Goal: Task Accomplishment & Management: Manage account settings

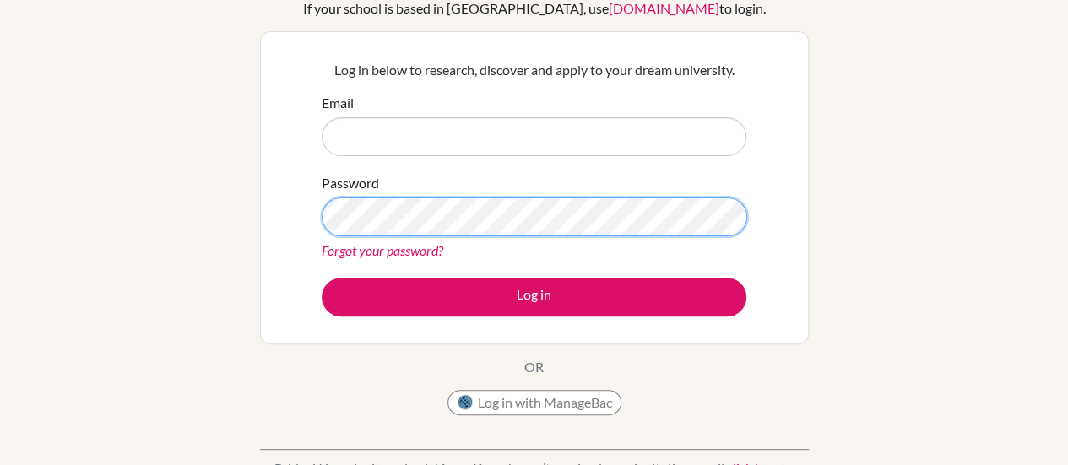
scroll to position [128, 0]
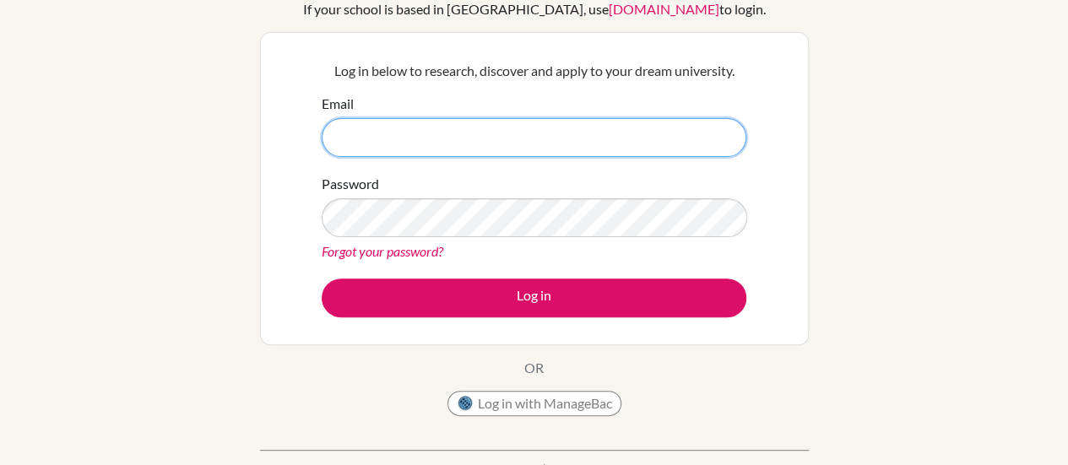
click at [409, 137] on input "Email" at bounding box center [534, 137] width 425 height 39
type input "[EMAIL_ADDRESS][DOMAIN_NAME]"
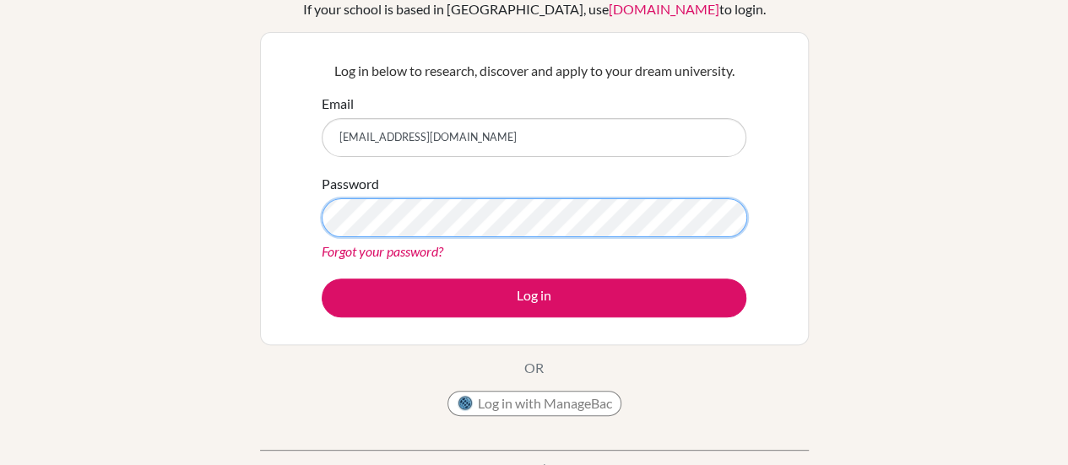
click at [322, 279] on button "Log in" at bounding box center [534, 298] width 425 height 39
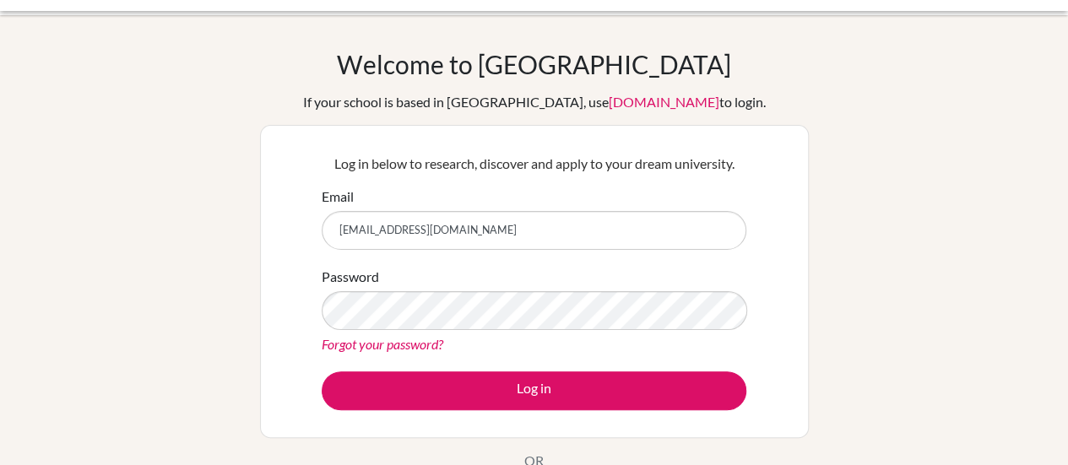
scroll to position [36, 0]
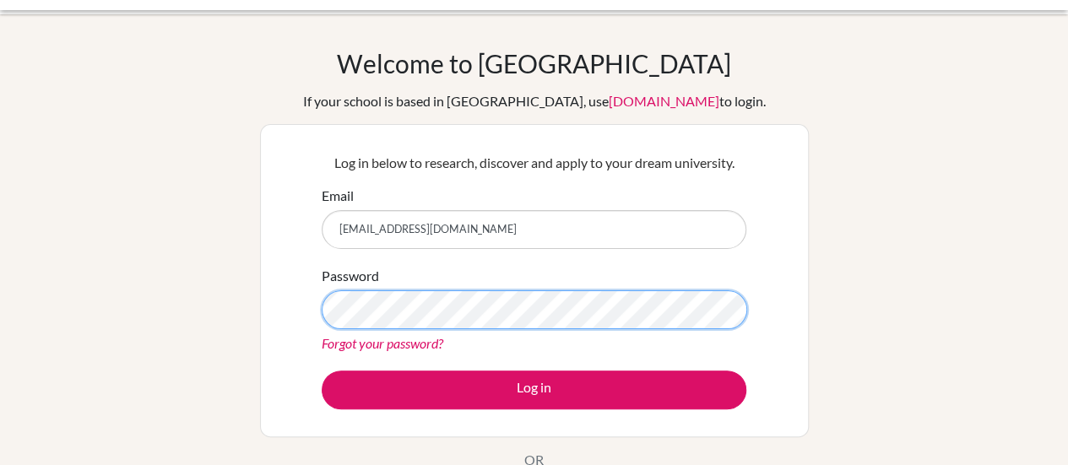
click at [322, 371] on button "Log in" at bounding box center [534, 390] width 425 height 39
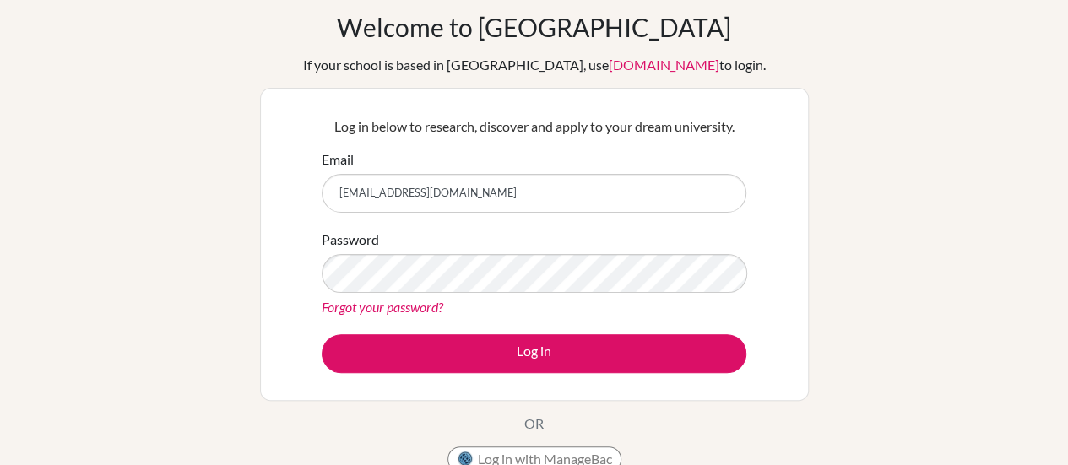
scroll to position [74, 0]
